Goal: Information Seeking & Learning: Learn about a topic

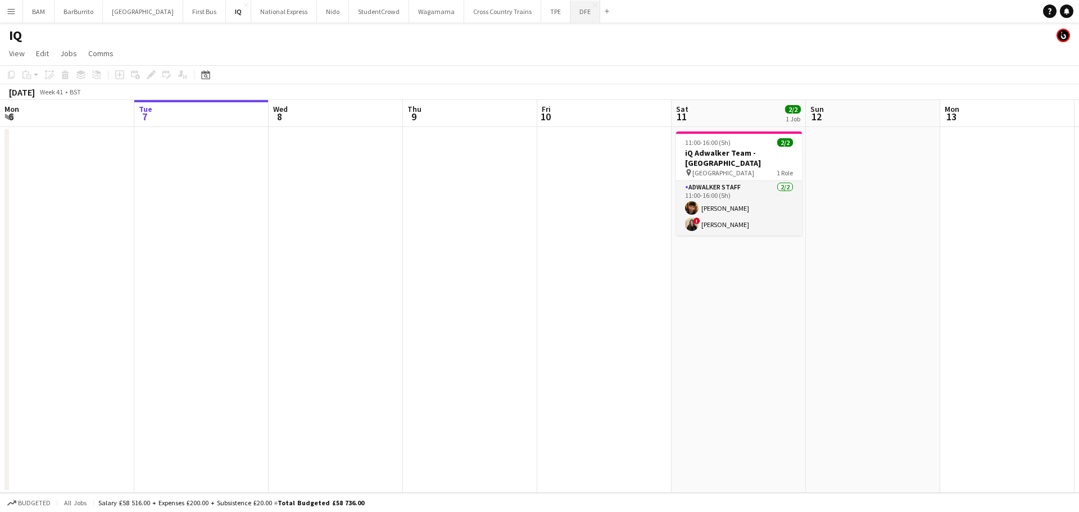
click at [570, 16] on button "DFE Close" at bounding box center [585, 12] width 30 height 22
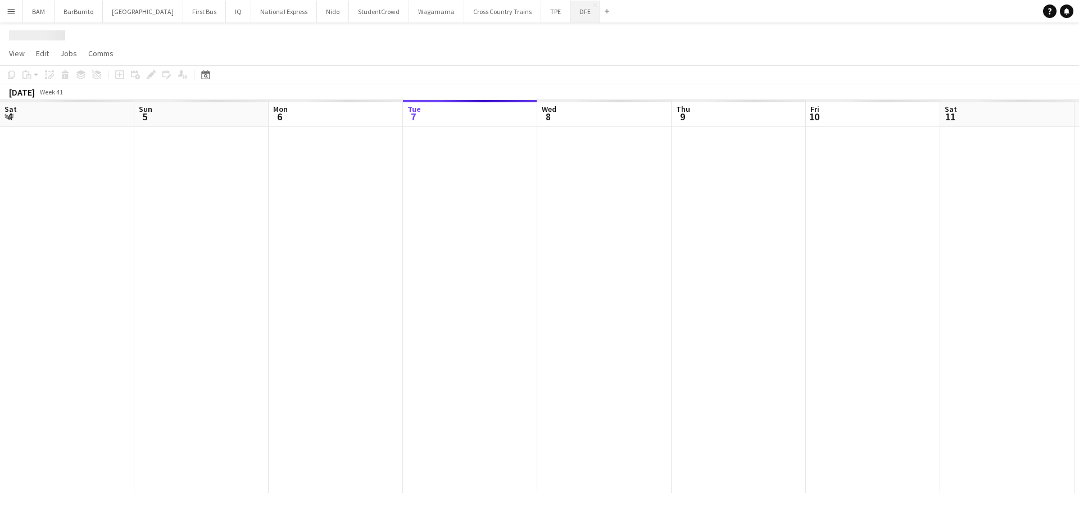
scroll to position [0, 269]
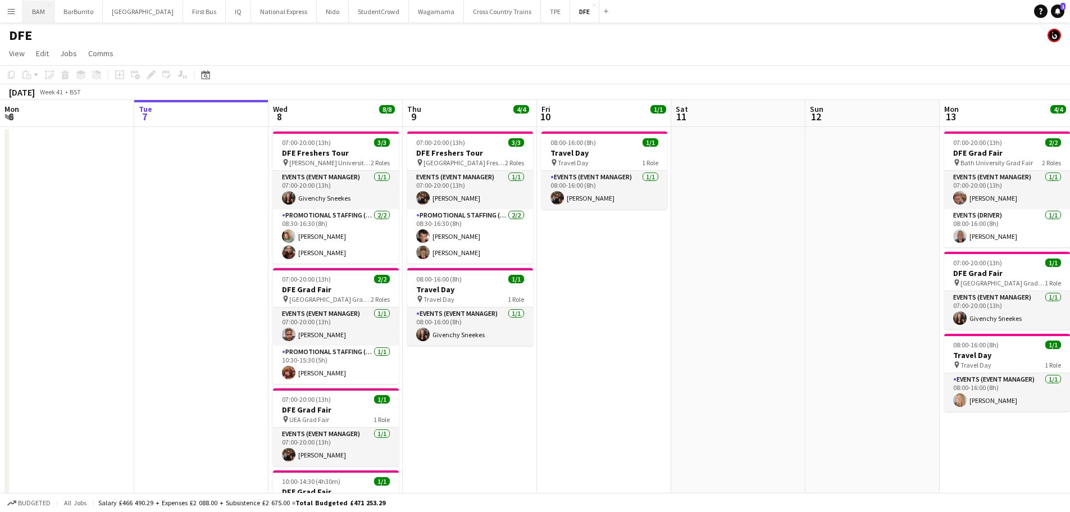
click at [27, 9] on button "BAM Close" at bounding box center [38, 12] width 31 height 22
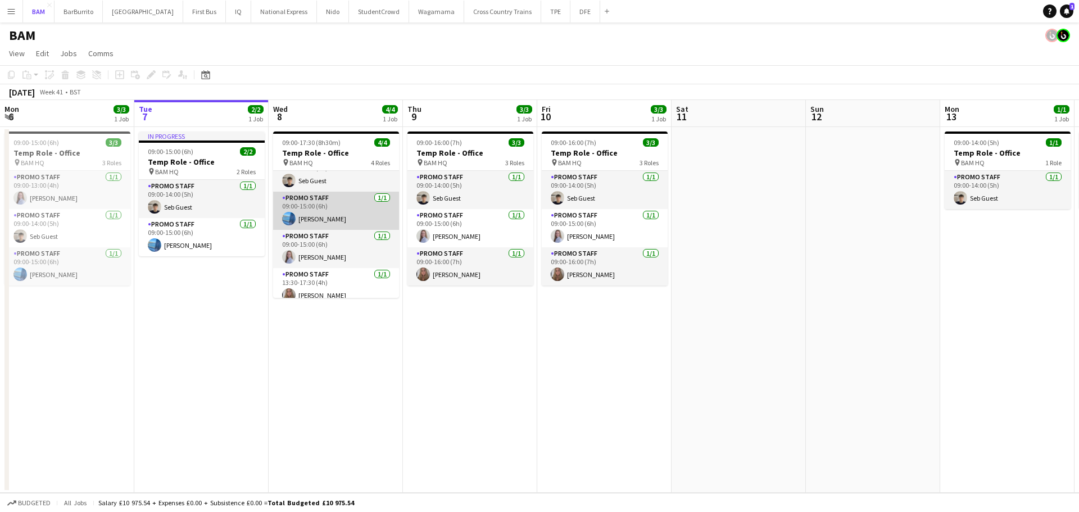
scroll to position [26, 0]
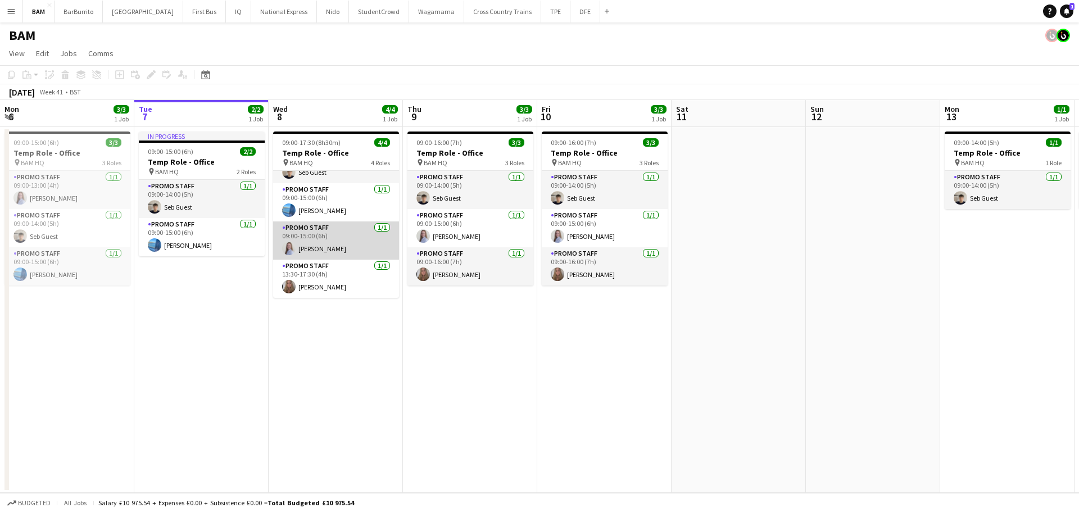
click at [347, 231] on app-card-role "Promo Staff 1/1 09:00-15:00 (6h) Sydney Ralphs" at bounding box center [336, 240] width 126 height 38
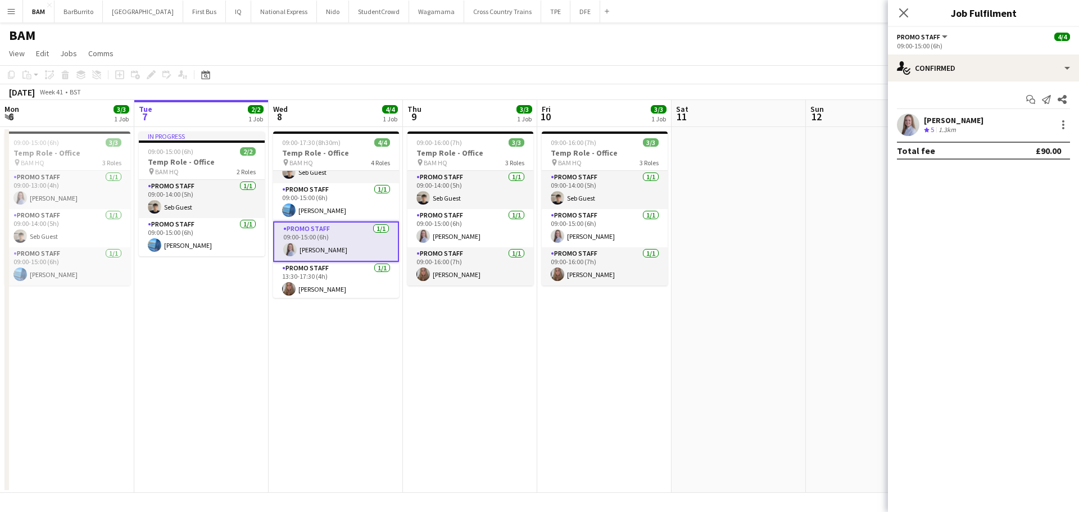
click at [968, 129] on div "Crew rating 5 1.3km" at bounding box center [954, 130] width 60 height 10
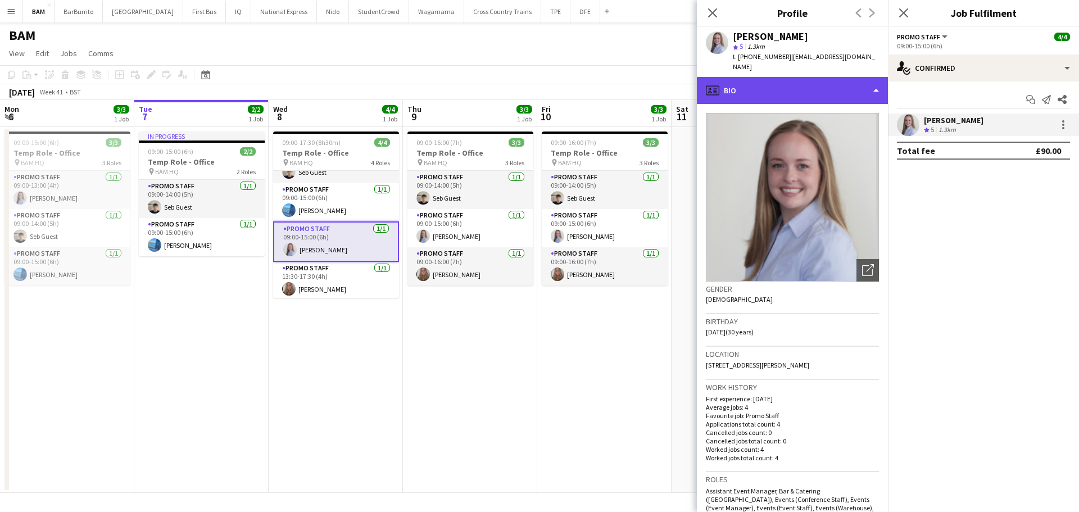
click at [813, 79] on div "profile Bio" at bounding box center [792, 90] width 191 height 27
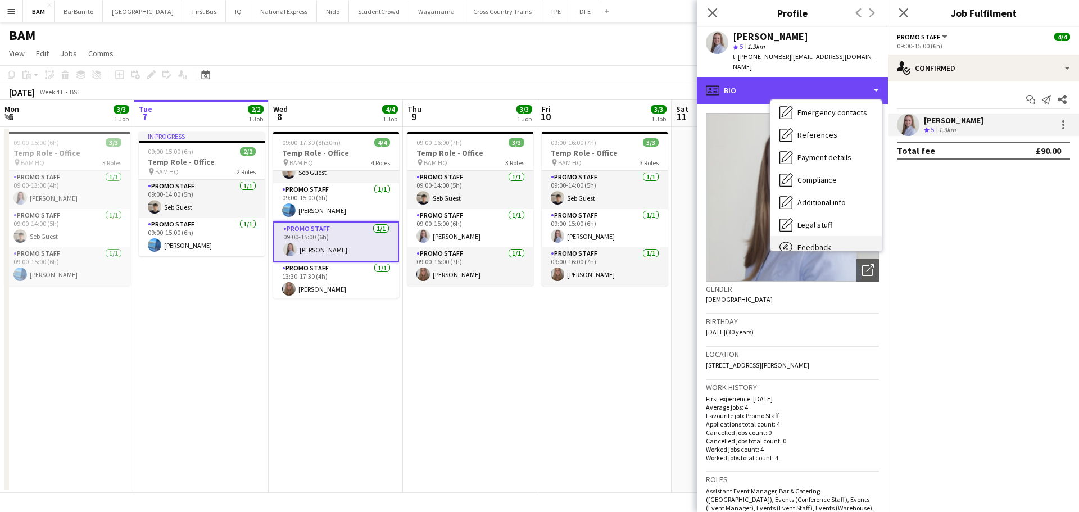
scroll to position [128, 0]
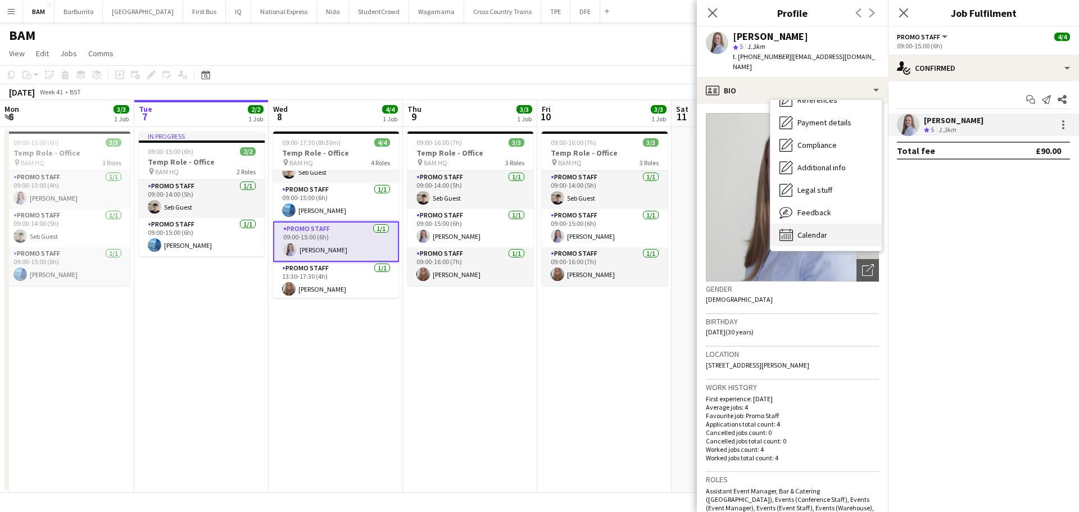
click at [836, 226] on div "Calendar Calendar" at bounding box center [825, 235] width 111 height 22
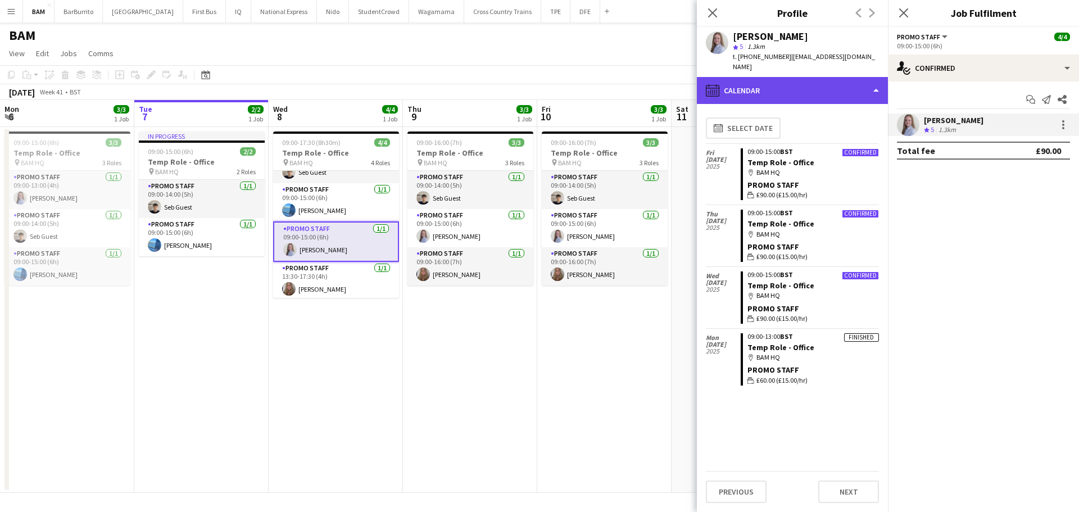
click at [799, 81] on div "calendar-full Calendar" at bounding box center [792, 90] width 191 height 27
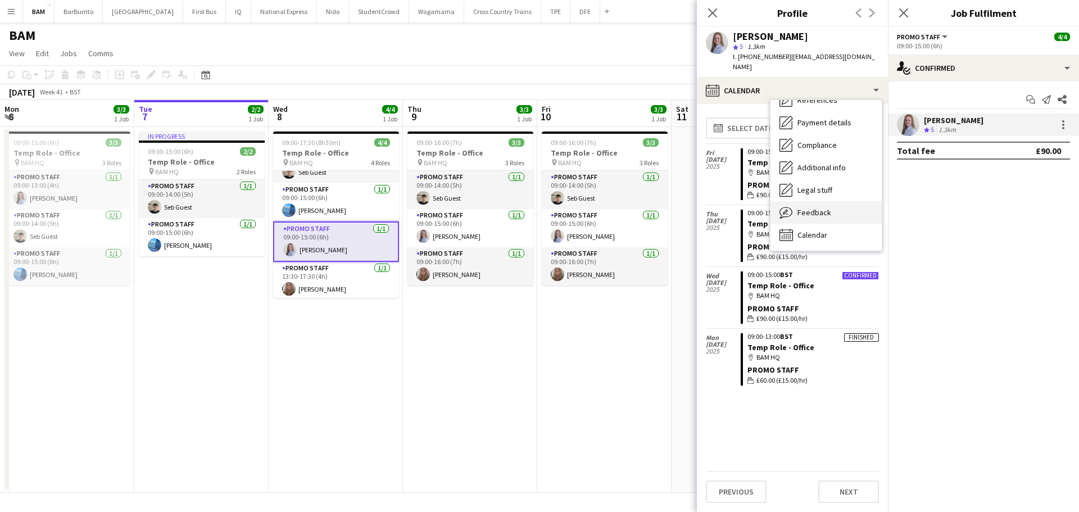
click at [832, 203] on div "Feedback Feedback" at bounding box center [825, 212] width 111 height 22
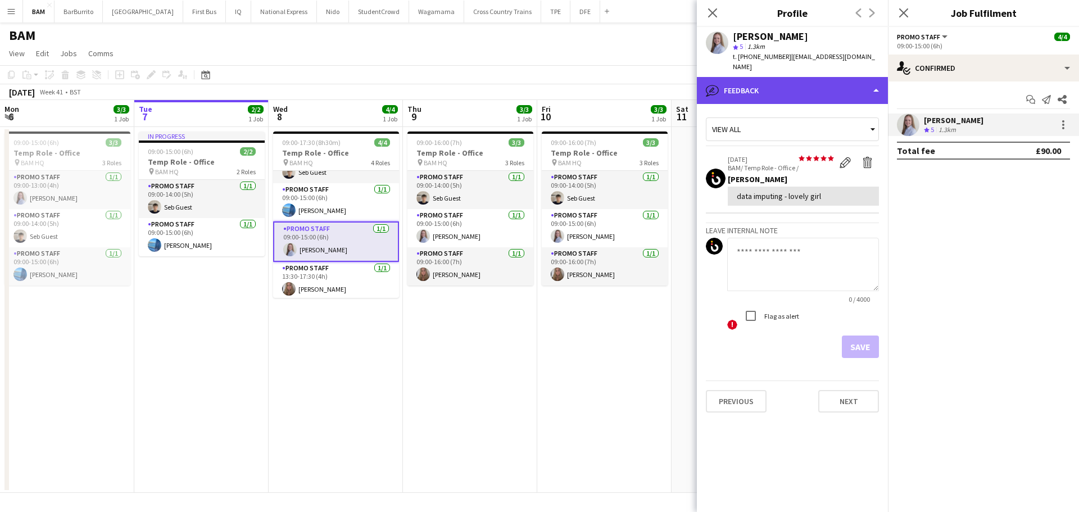
click at [810, 92] on div "bubble-pencil Feedback" at bounding box center [792, 90] width 191 height 27
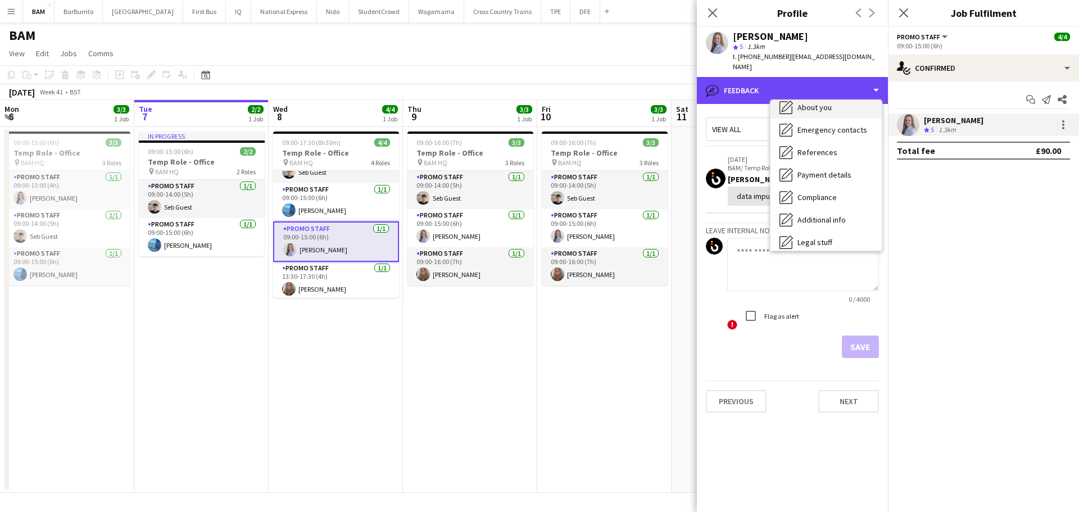
scroll to position [0, 0]
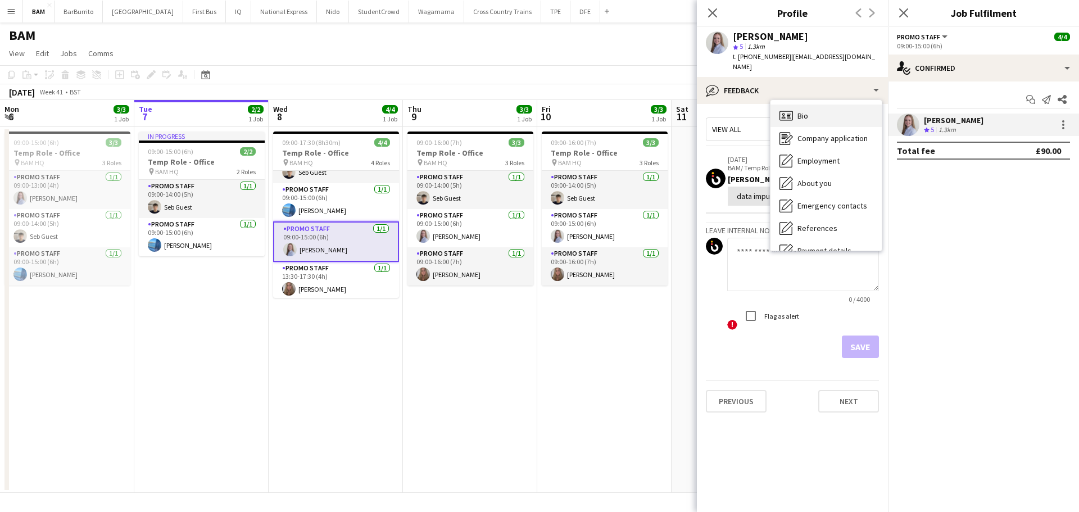
click at [824, 105] on div "Bio Bio" at bounding box center [825, 116] width 111 height 22
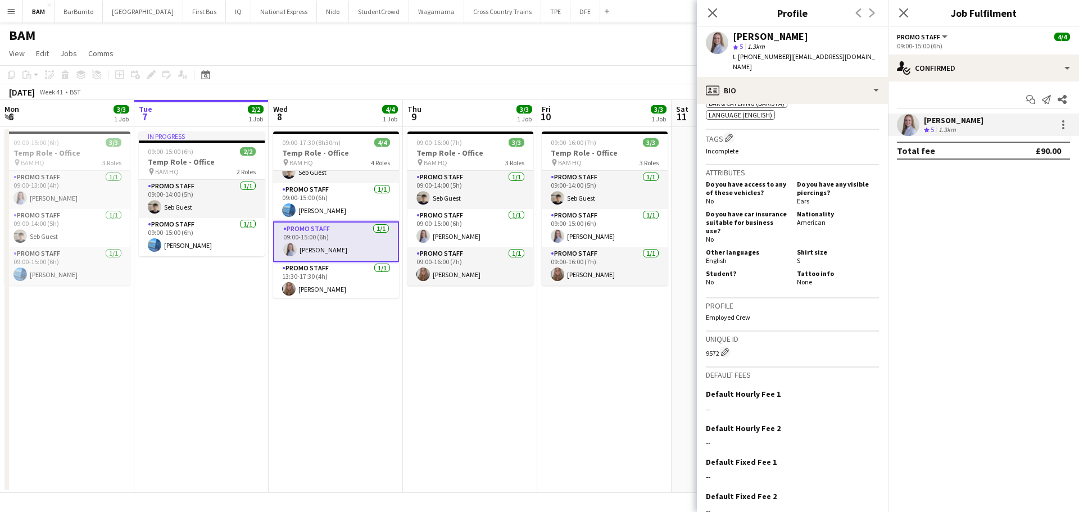
scroll to position [450, 0]
click at [705, 13] on app-icon "Close pop-in" at bounding box center [713, 13] width 16 height 16
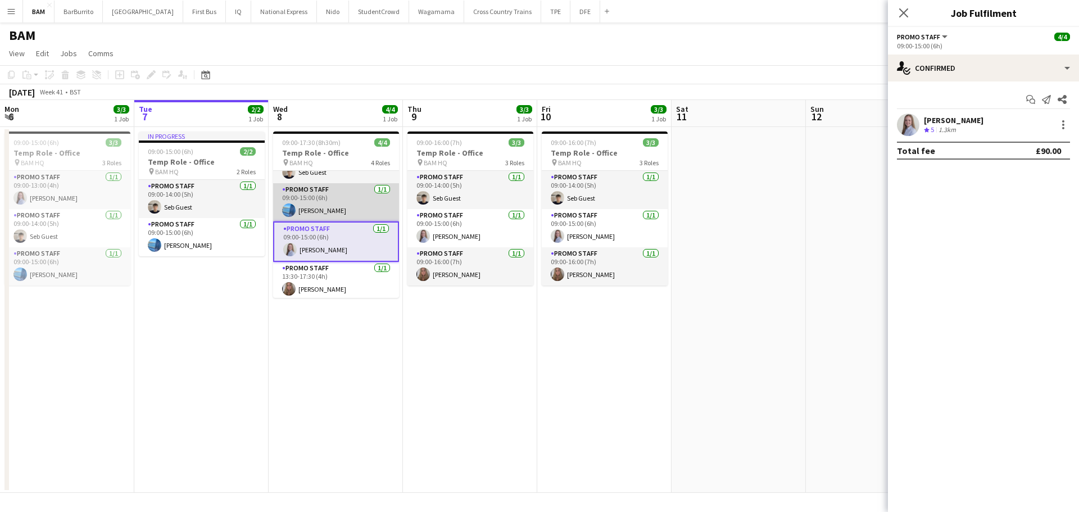
click at [331, 207] on app-card-role "Promo Staff 1/1 09:00-15:00 (6h) Esme Sullivan" at bounding box center [336, 202] width 126 height 38
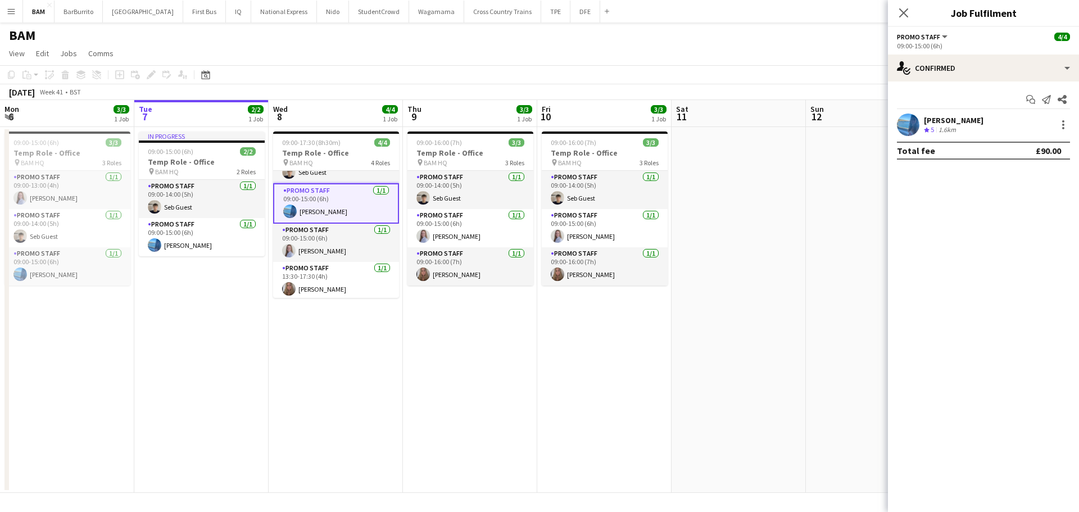
click at [930, 121] on div "[PERSON_NAME]" at bounding box center [954, 120] width 60 height 10
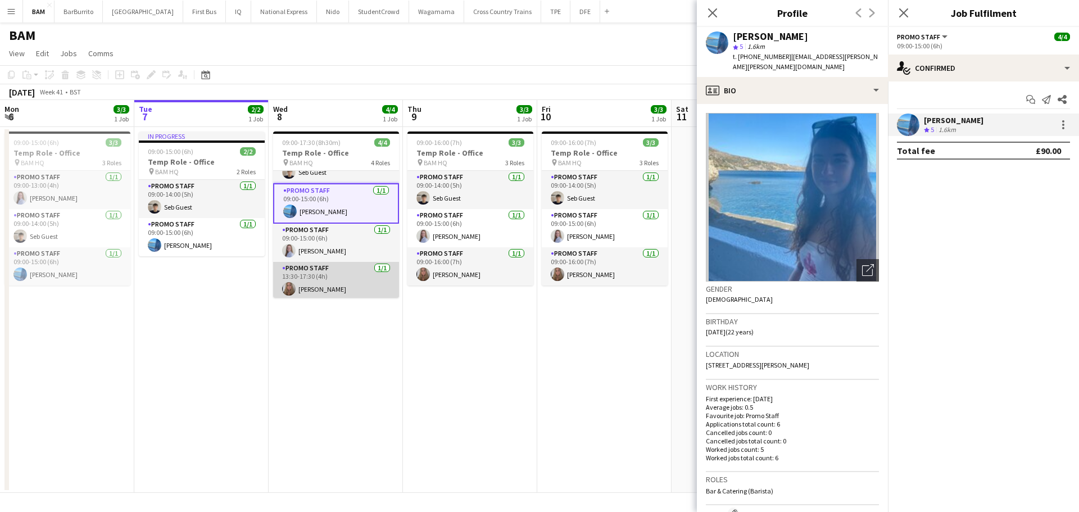
click at [326, 296] on app-card-role "Promo Staff 1/1 13:30-17:30 (4h) Katie Stillman-Jones" at bounding box center [336, 281] width 126 height 38
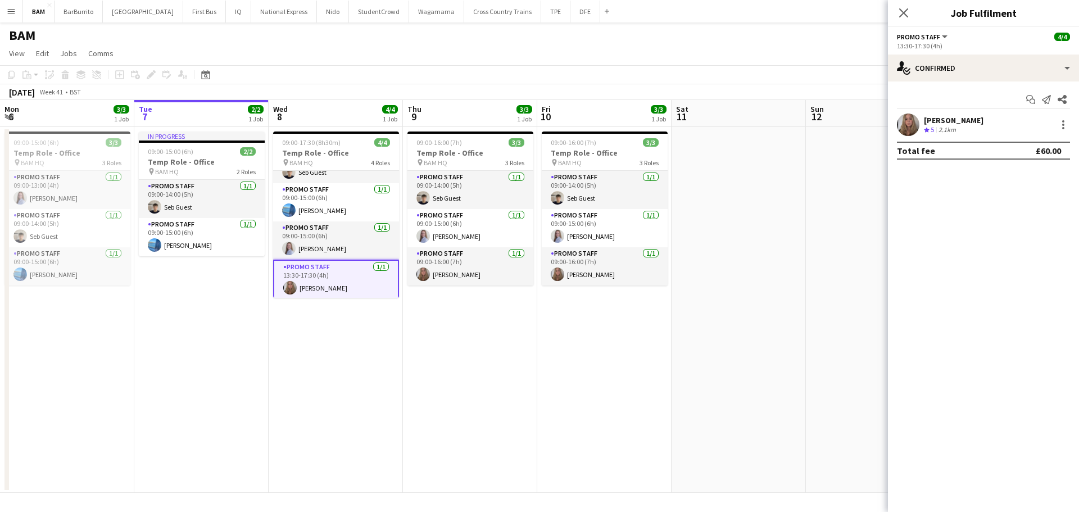
click at [326, 285] on app-card-role "Promo Staff 1/1 13:30-17:30 (4h) Katie Stillman-Jones" at bounding box center [336, 280] width 126 height 40
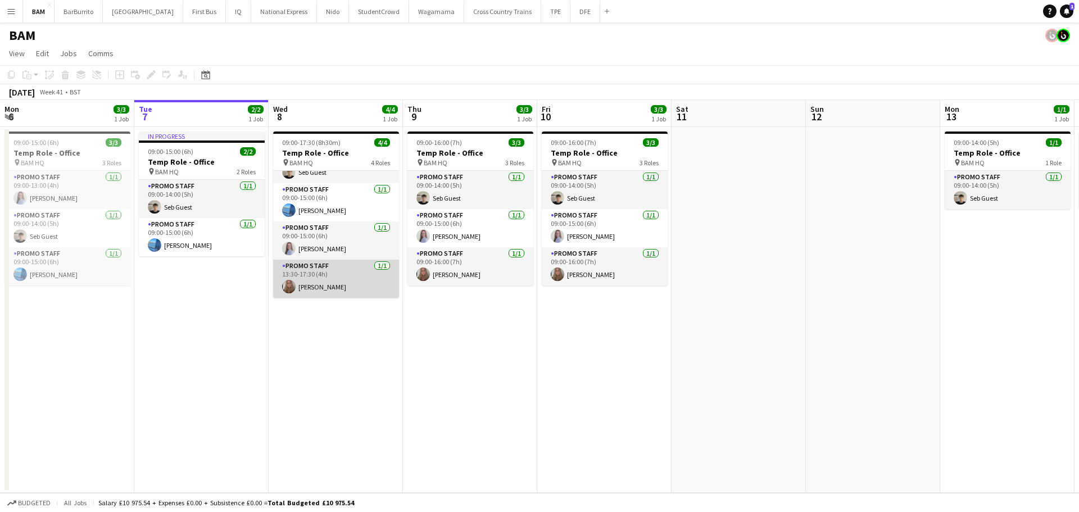
click at [294, 278] on app-card-role "Promo Staff 1/1 13:30-17:30 (4h) Katie Stillman-Jones" at bounding box center [336, 279] width 126 height 38
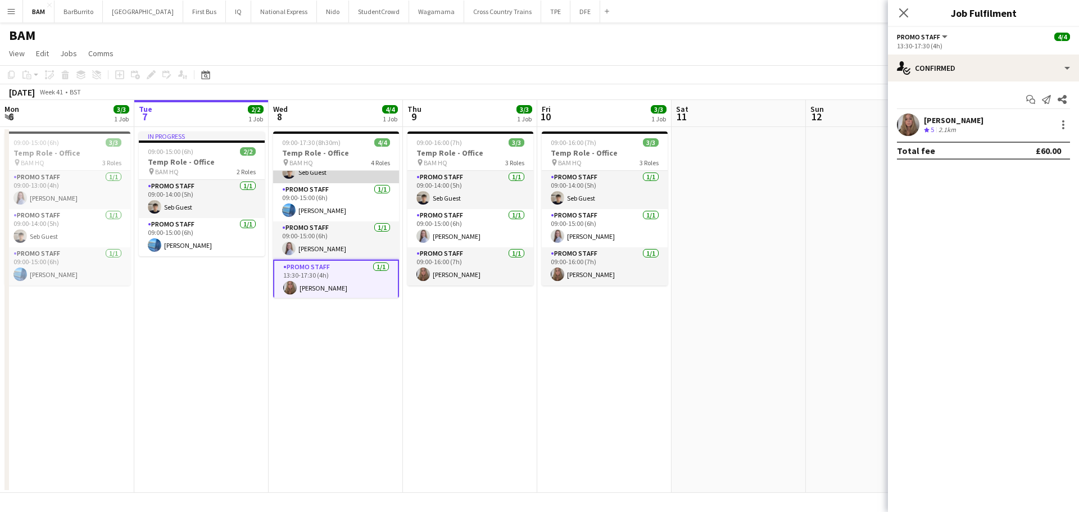
click at [329, 176] on app-card-role "Promo Staff 1/1 09:00-14:00 (5h) Seb Guest" at bounding box center [336, 164] width 126 height 38
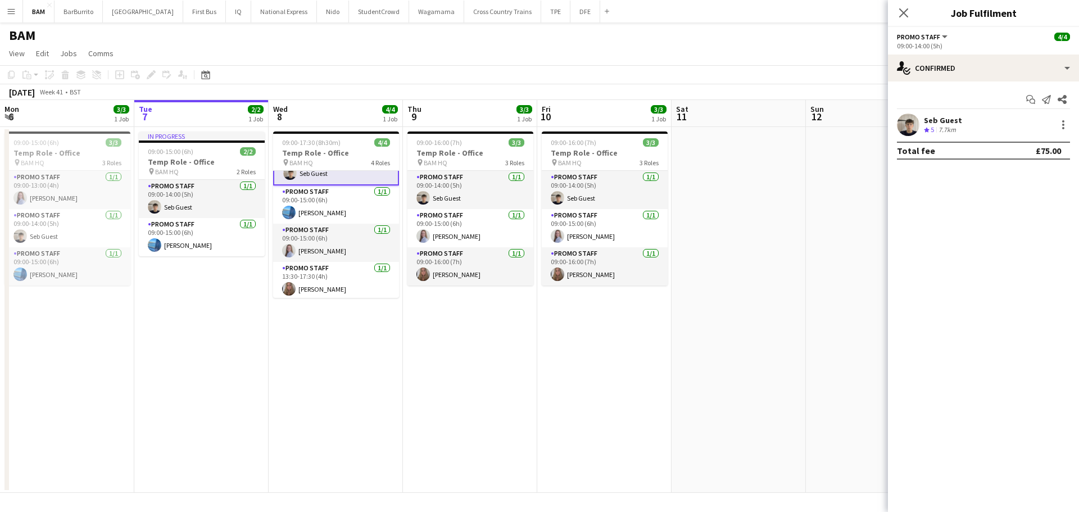
scroll to position [27, 0]
click at [956, 124] on div "Seb Guest" at bounding box center [943, 120] width 38 height 10
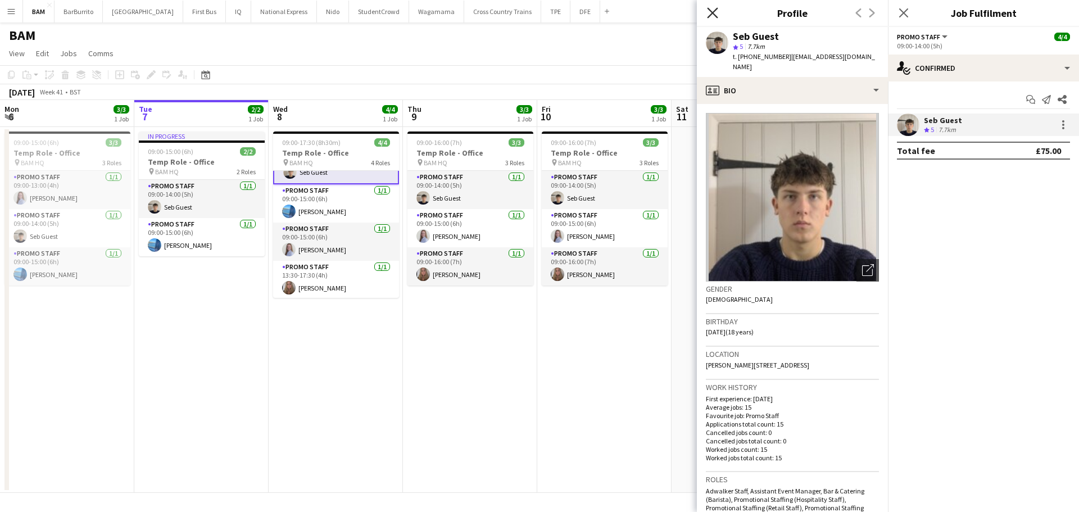
click at [717, 10] on icon "Close pop-in" at bounding box center [712, 12] width 11 height 11
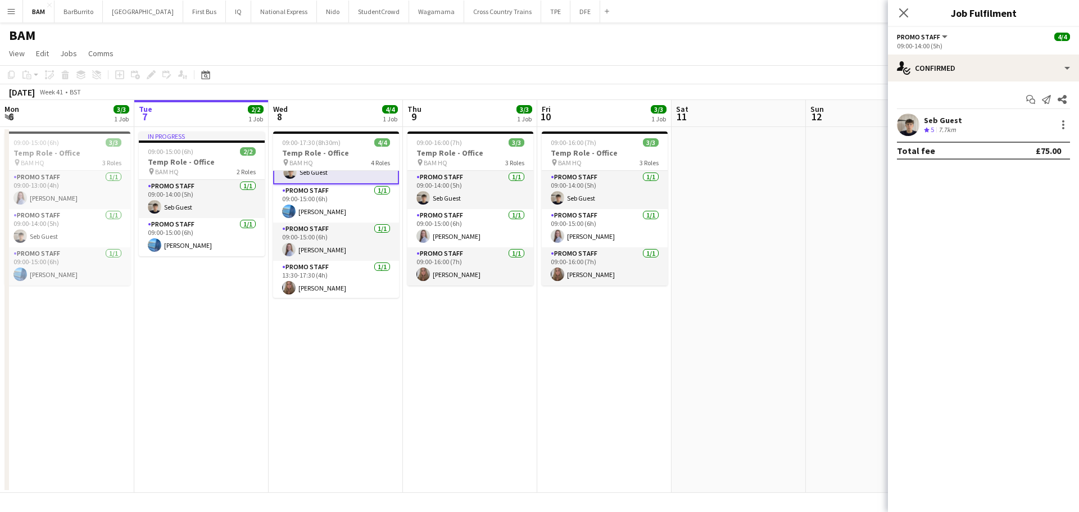
click at [605, 55] on app-page-menu "View Day view expanded Day view collapsed Month view Date picker Jump to today …" at bounding box center [539, 54] width 1079 height 21
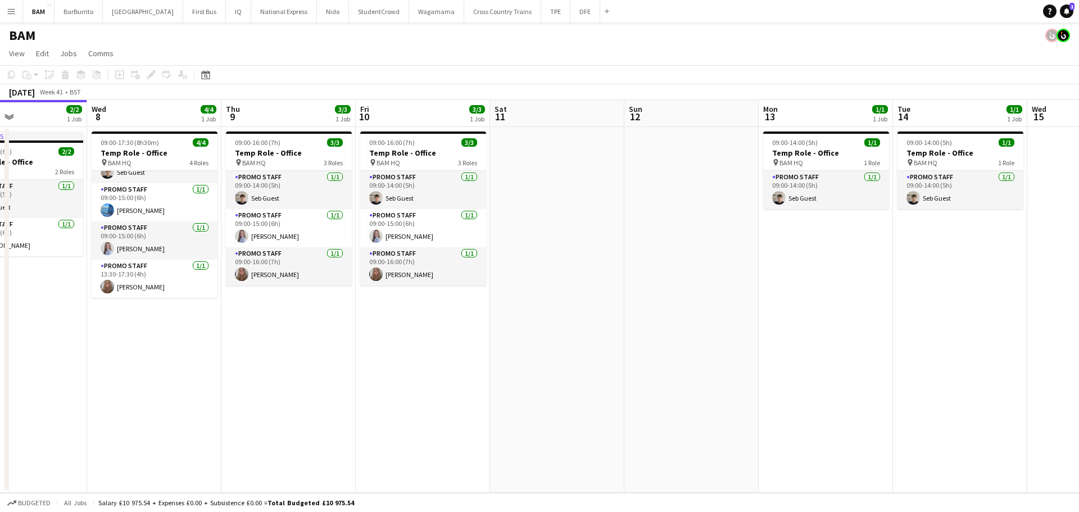
scroll to position [0, 317]
drag, startPoint x: 820, startPoint y: 265, endPoint x: 637, endPoint y: 249, distance: 183.8
click at [637, 249] on app-calendar-viewport "Sun 5 Mon 6 3/3 1 Job Tue 7 2/2 1 Job Wed 8 4/4 1 Job Thu 9 3/3 1 Job Fri 10 3/…" at bounding box center [539, 296] width 1079 height 393
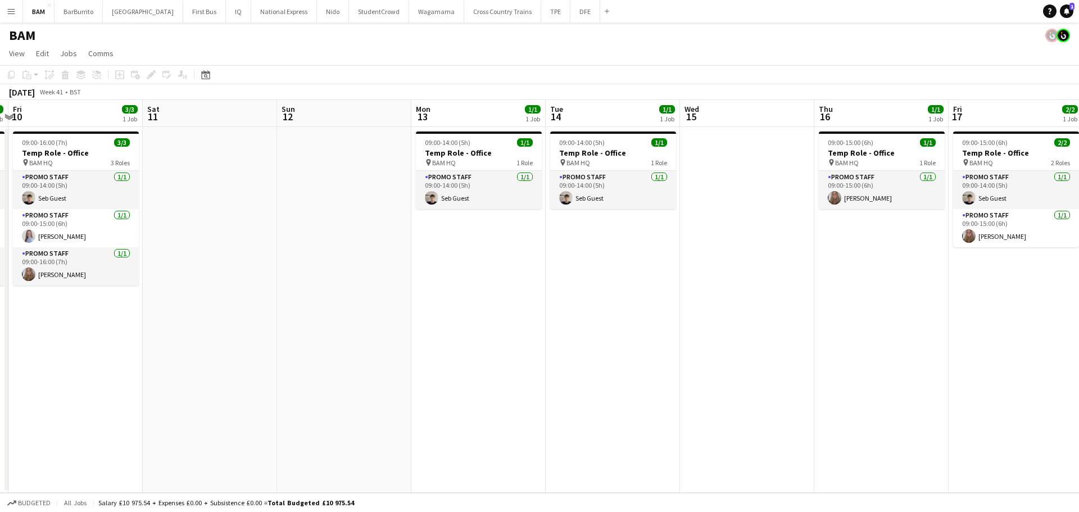
drag, startPoint x: 795, startPoint y: 269, endPoint x: 448, endPoint y: 261, distance: 346.2
click at [448, 261] on app-calendar-viewport "Tue 7 2/2 1 Job Wed 8 4/4 1 Job Thu 9 3/3 1 Job Fri 10 3/3 1 Job Sat 11 Sun 12 …" at bounding box center [539, 296] width 1079 height 393
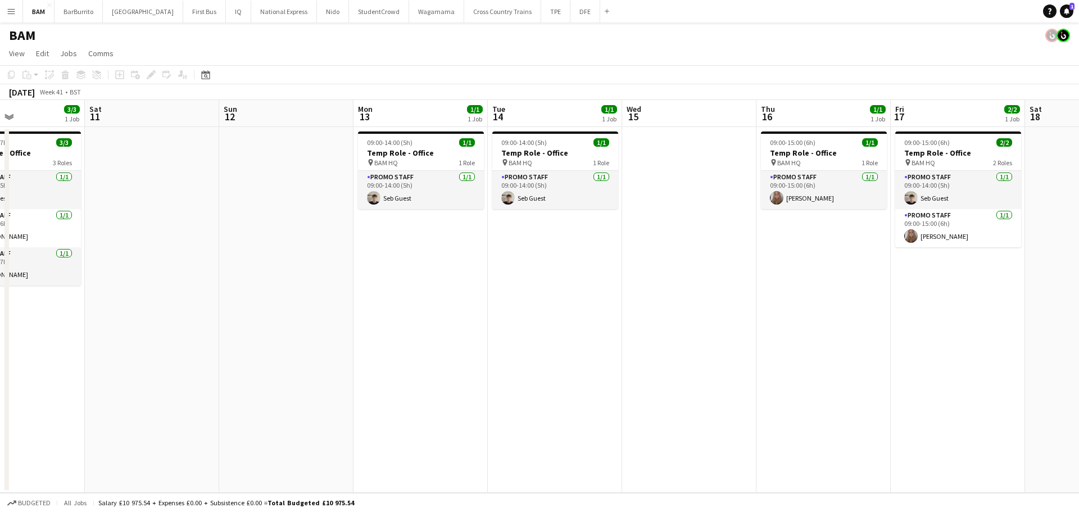
drag, startPoint x: 646, startPoint y: 288, endPoint x: 555, endPoint y: 280, distance: 92.0
click at [555, 280] on app-calendar-viewport "Wed 8 4/4 1 Job Thu 9 3/3 1 Job Fri 10 3/3 1 Job Sat 11 Sun 12 Mon 13 1/1 1 Job…" at bounding box center [539, 296] width 1079 height 393
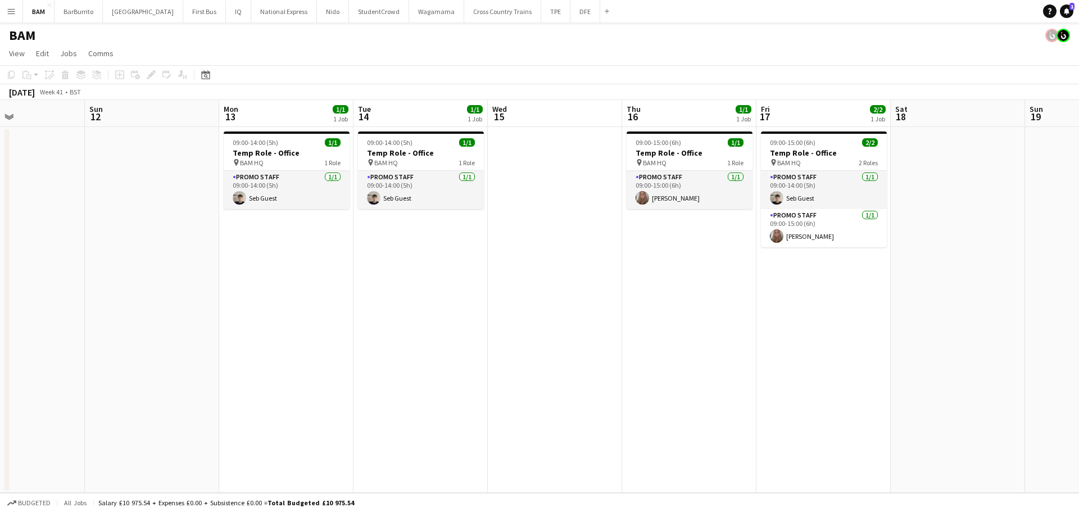
scroll to position [0, 319]
click at [807, 231] on app-card-role "Promo Staff 1/1 09:00-15:00 (6h) Katie Stillman-Jones" at bounding box center [823, 228] width 126 height 38
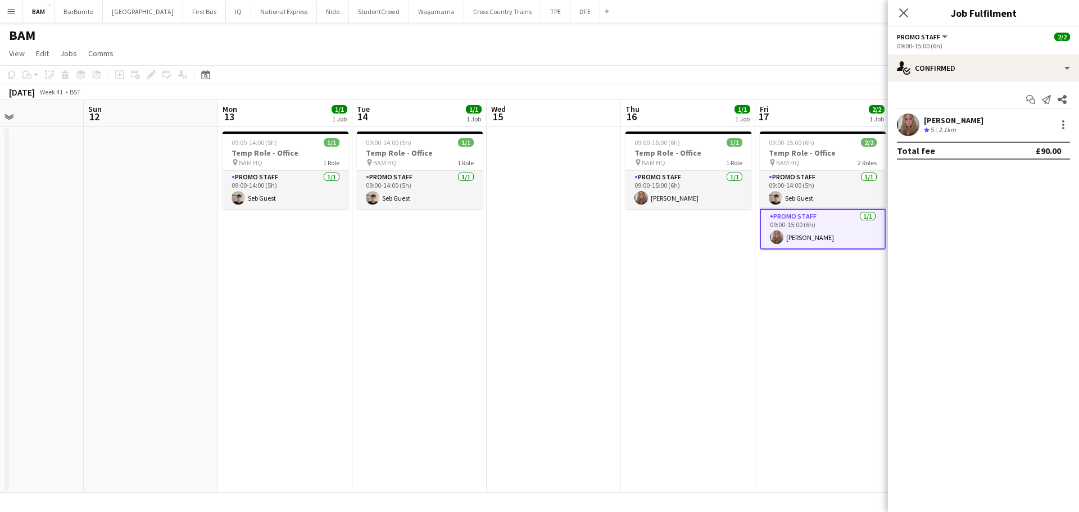
click at [1019, 125] on div "Katie Stillman-Jones Crew rating 5 2.1km" at bounding box center [983, 125] width 191 height 22
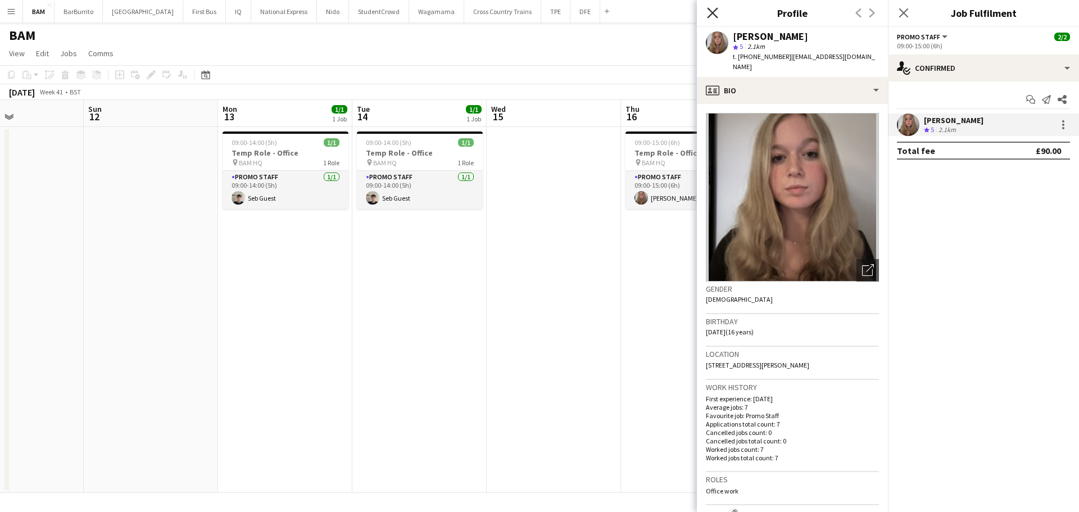
click at [713, 12] on icon at bounding box center [712, 12] width 11 height 11
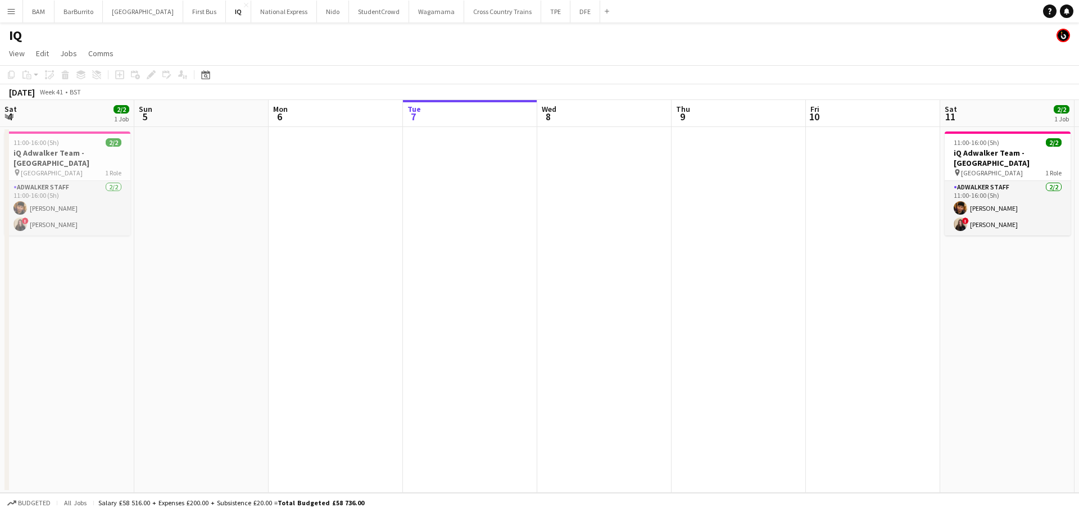
scroll to position [0, 269]
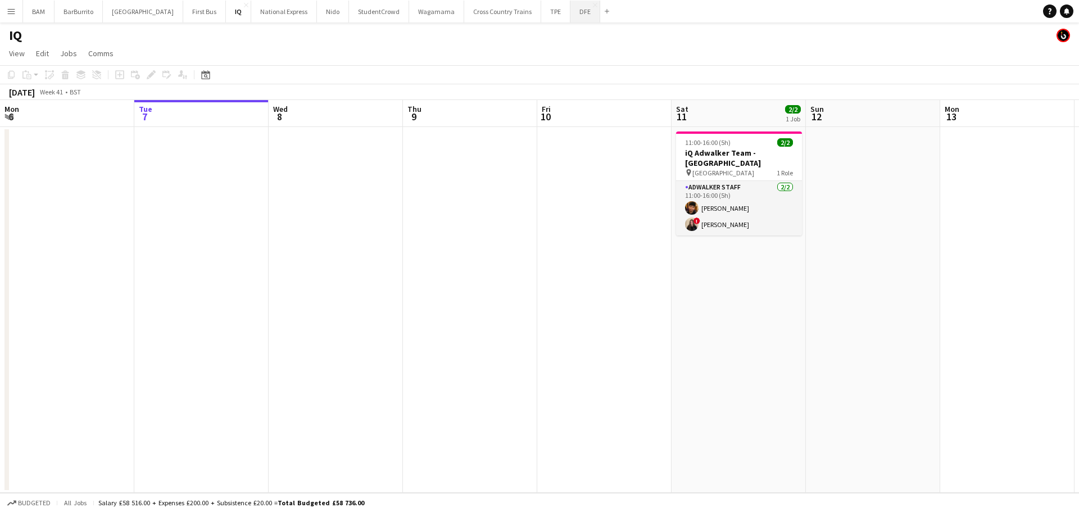
click at [570, 17] on button "DFE Close" at bounding box center [585, 12] width 30 height 22
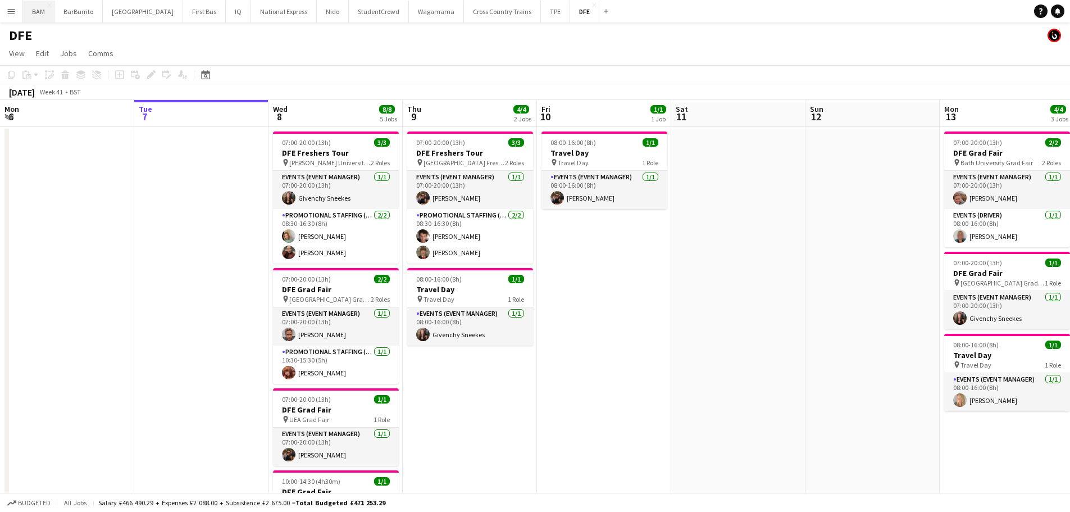
click at [44, 13] on button "BAM Close" at bounding box center [38, 12] width 31 height 22
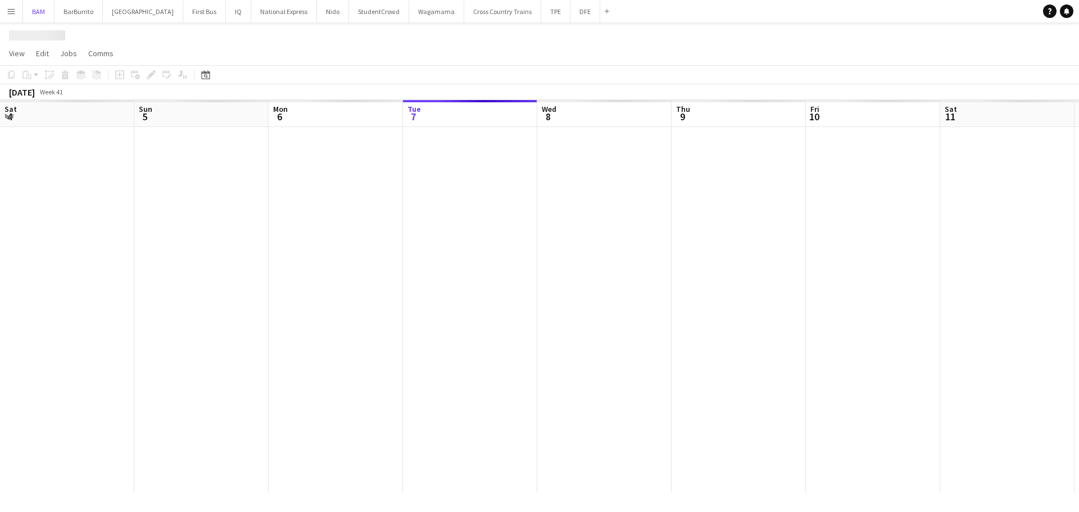
scroll to position [0, 269]
